Goal: Information Seeking & Learning: Learn about a topic

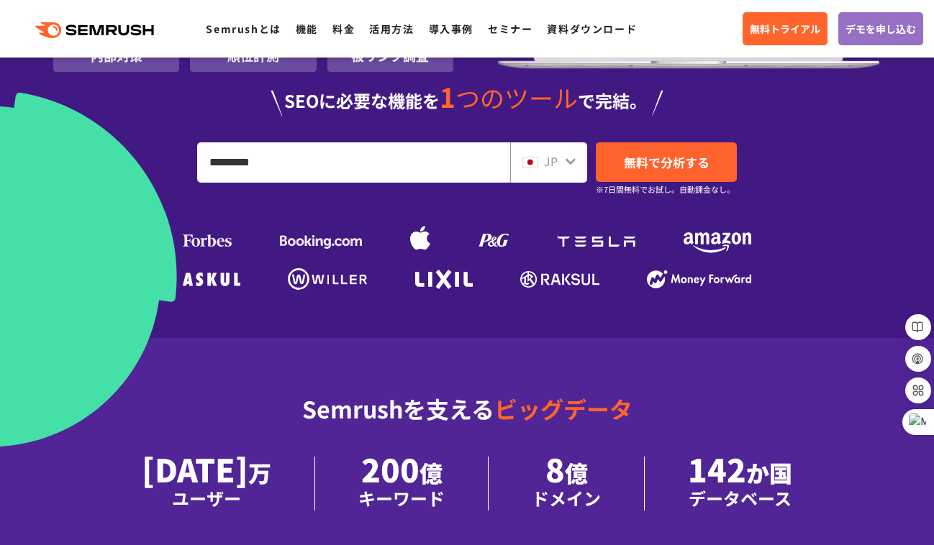
type input "*********"
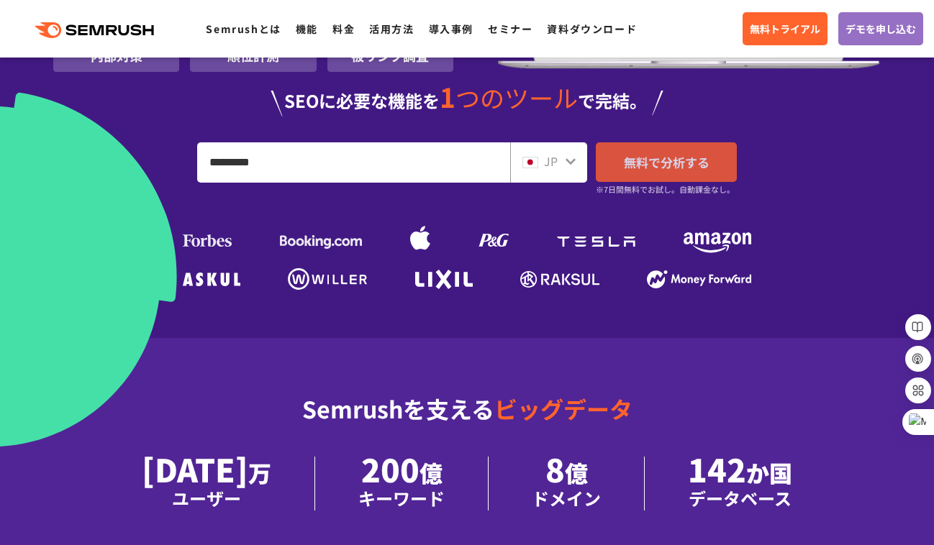
click at [629, 166] on span "無料で分析する" at bounding box center [667, 162] width 86 height 18
